Goal: Find specific page/section: Find specific page/section

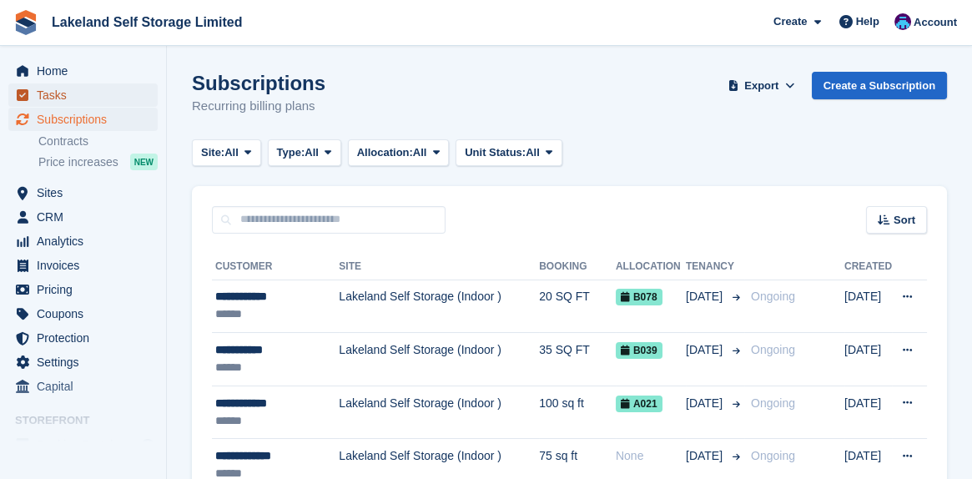
click at [63, 92] on span "Tasks" at bounding box center [87, 94] width 100 height 23
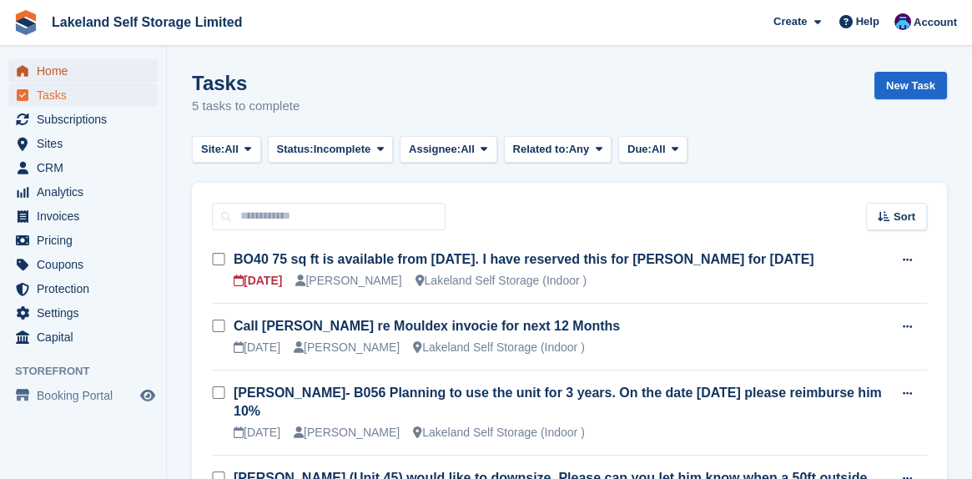
click at [67, 73] on span "Home" at bounding box center [87, 70] width 100 height 23
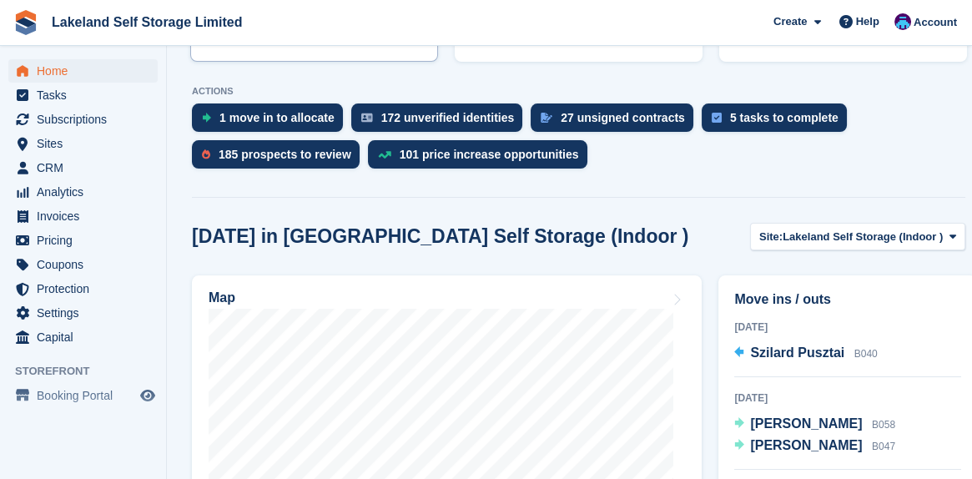
scroll to position [501, 0]
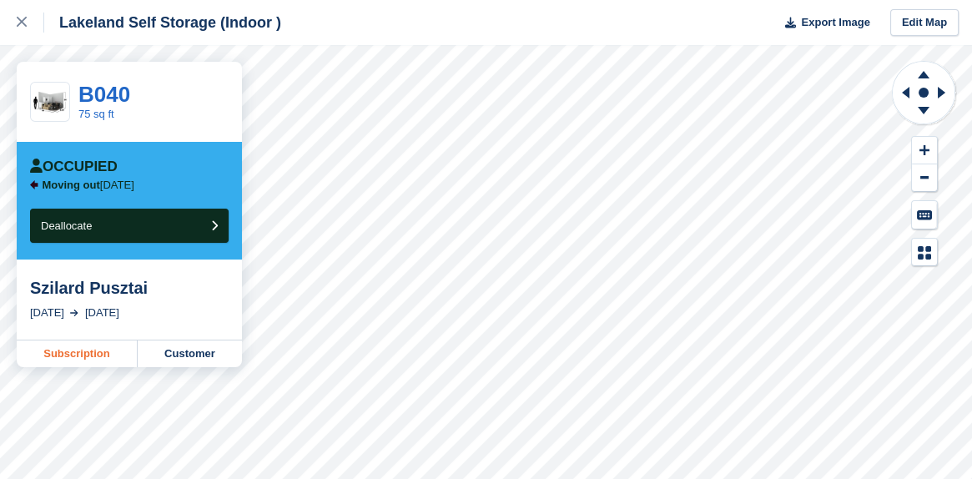
click at [76, 355] on link "Subscription" at bounding box center [77, 353] width 121 height 27
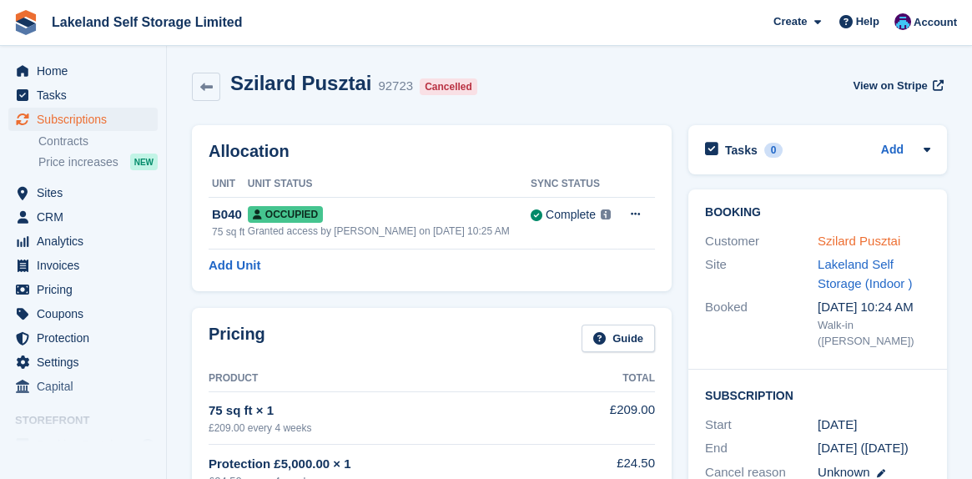
click at [829, 242] on link "Szilard Pusztai" at bounding box center [859, 241] width 83 height 14
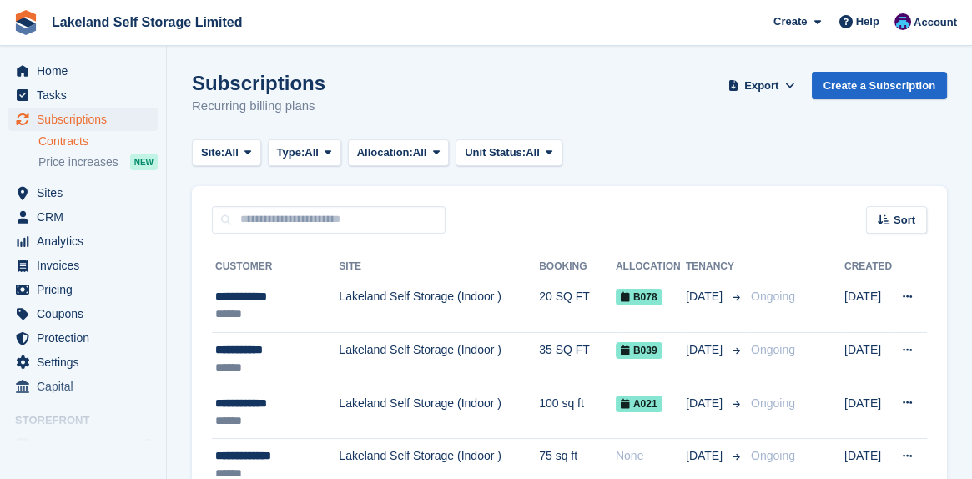
click at [66, 140] on link "Contracts" at bounding box center [97, 141] width 119 height 16
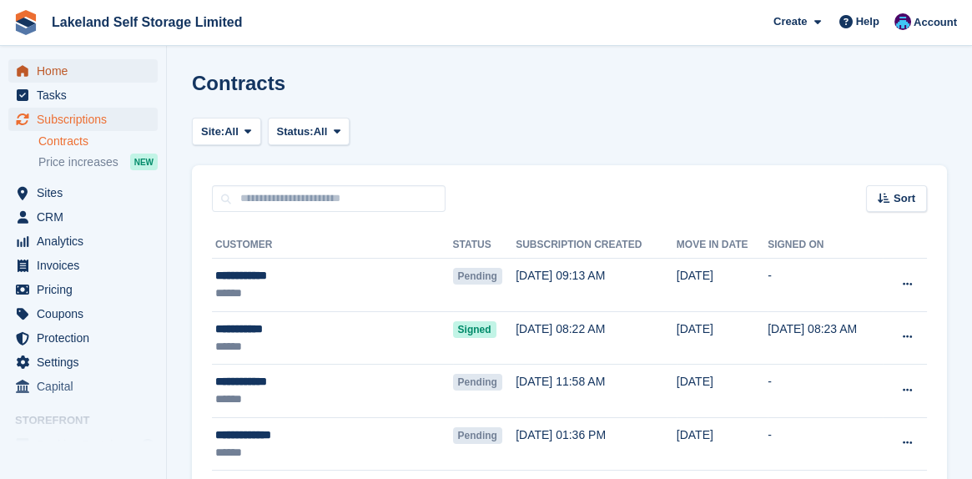
click at [52, 74] on span "Home" at bounding box center [87, 70] width 100 height 23
